Goal: Task Accomplishment & Management: Manage account settings

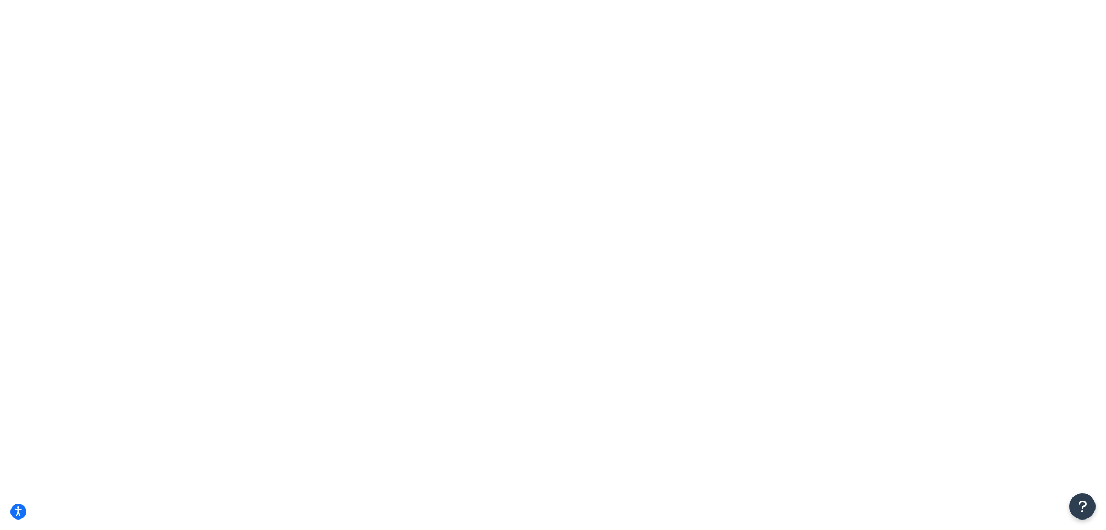
select select "25"
drag, startPoint x: 255, startPoint y: 128, endPoint x: 203, endPoint y: 157, distance: 59.2
type input "potato"
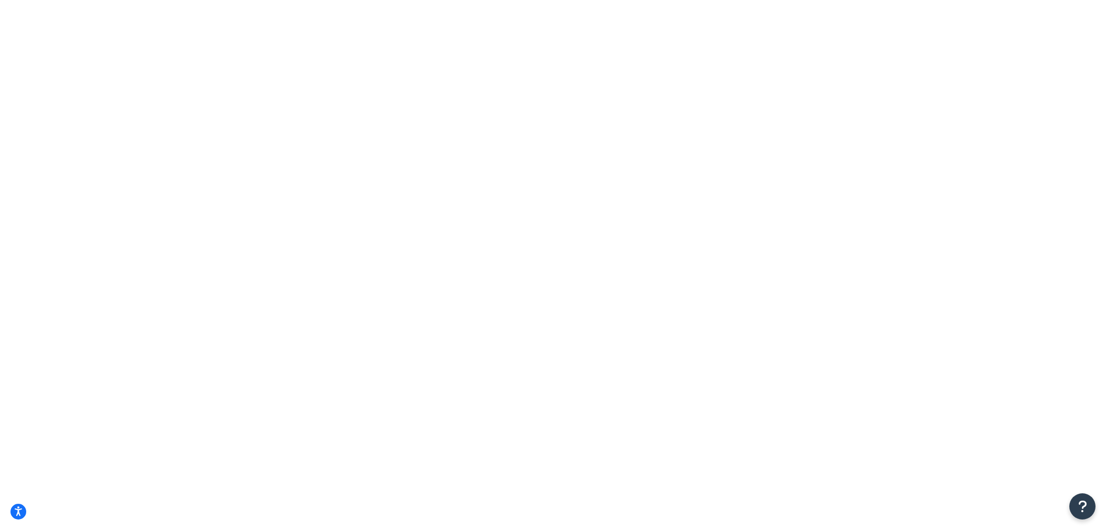
type input "potato"
select select "OVERRIDE"
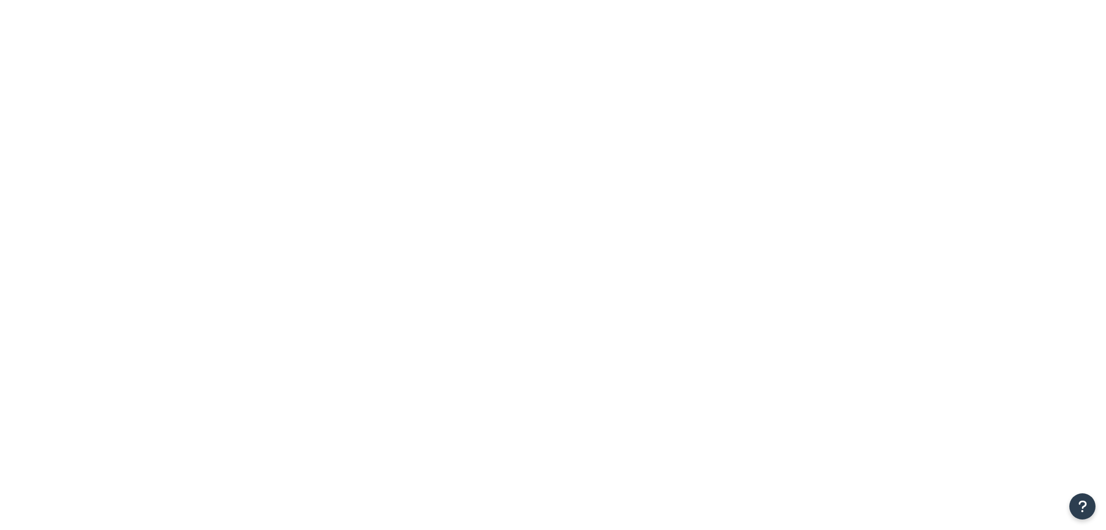
select select "SHIPPING_GROUP"
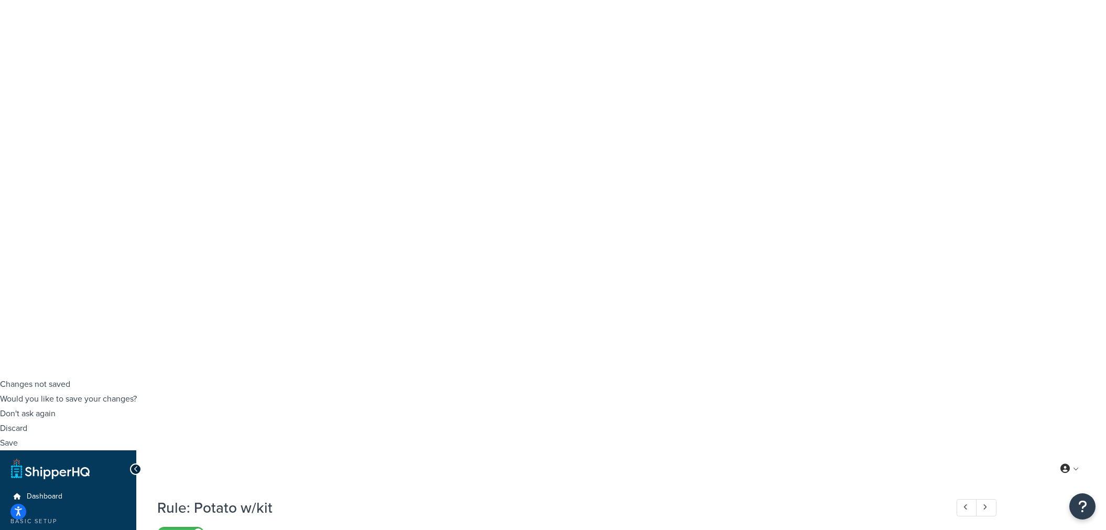
scroll to position [175, 0]
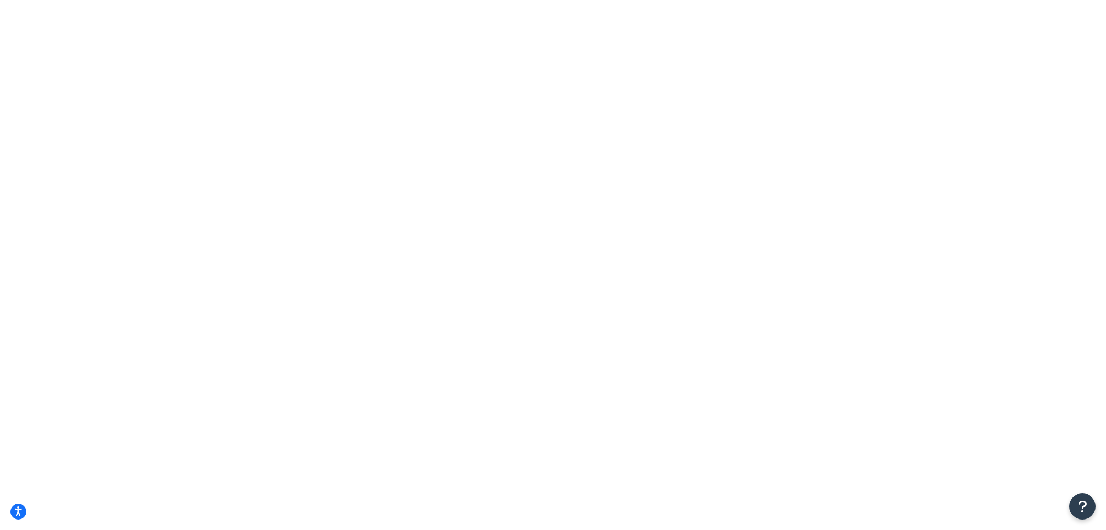
select select "15"
type input "potato"
